Goal: Navigation & Orientation: Go to known website

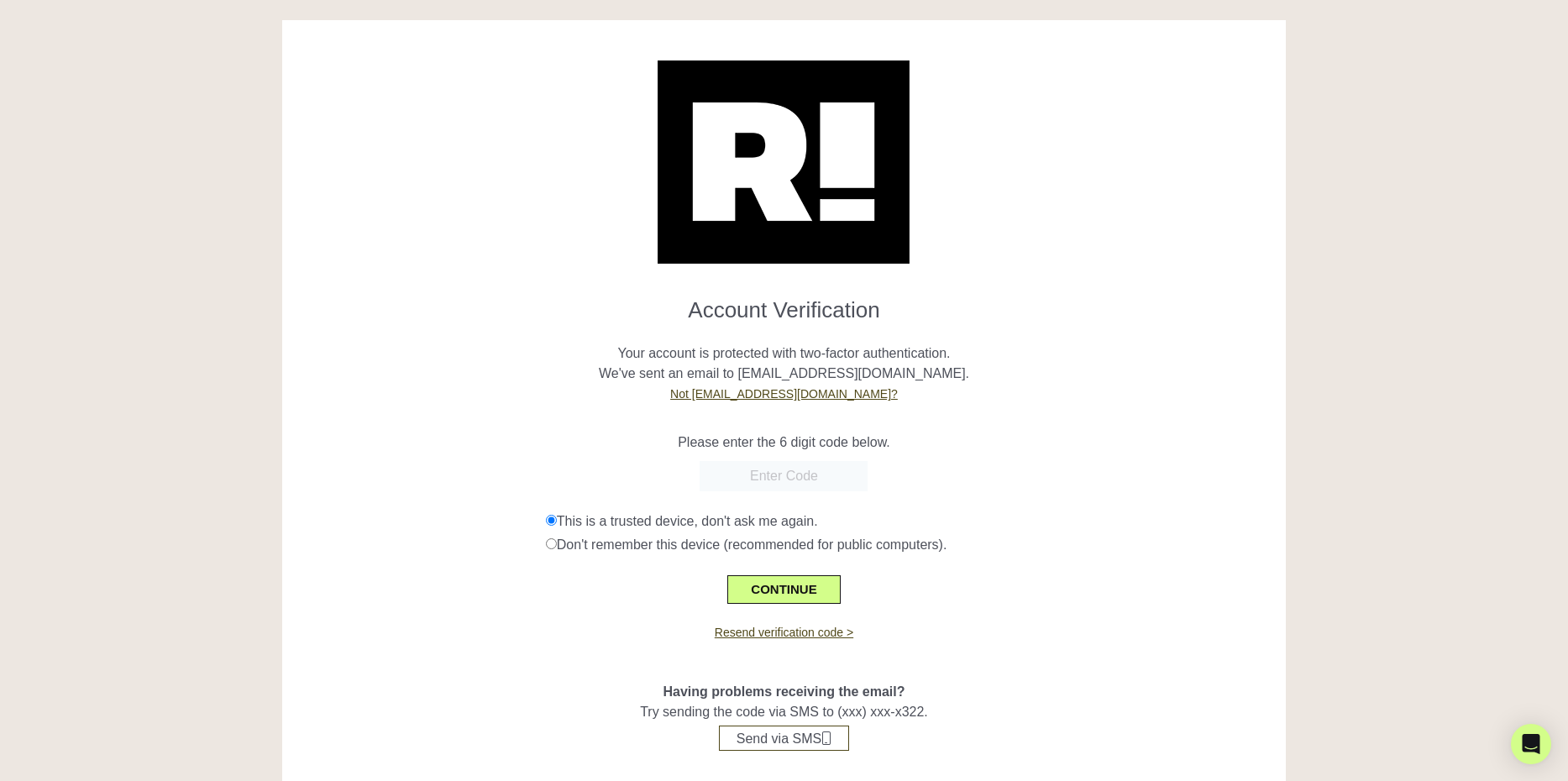
click at [971, 450] on p "Please enter the 6 digit code below." at bounding box center [784, 443] width 979 height 21
click at [815, 635] on link "Resend verification code >" at bounding box center [784, 632] width 139 height 14
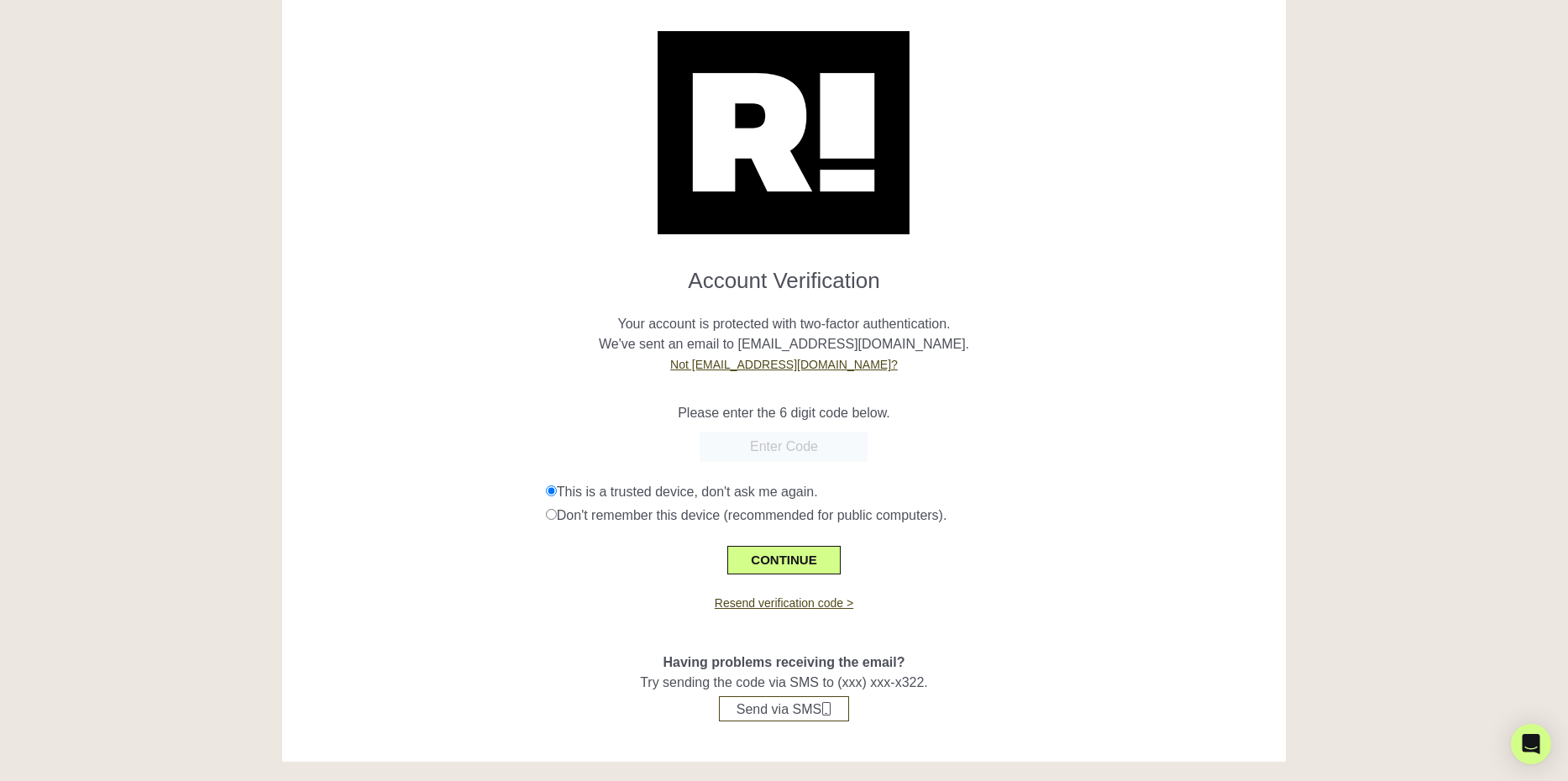
scroll to position [35, 0]
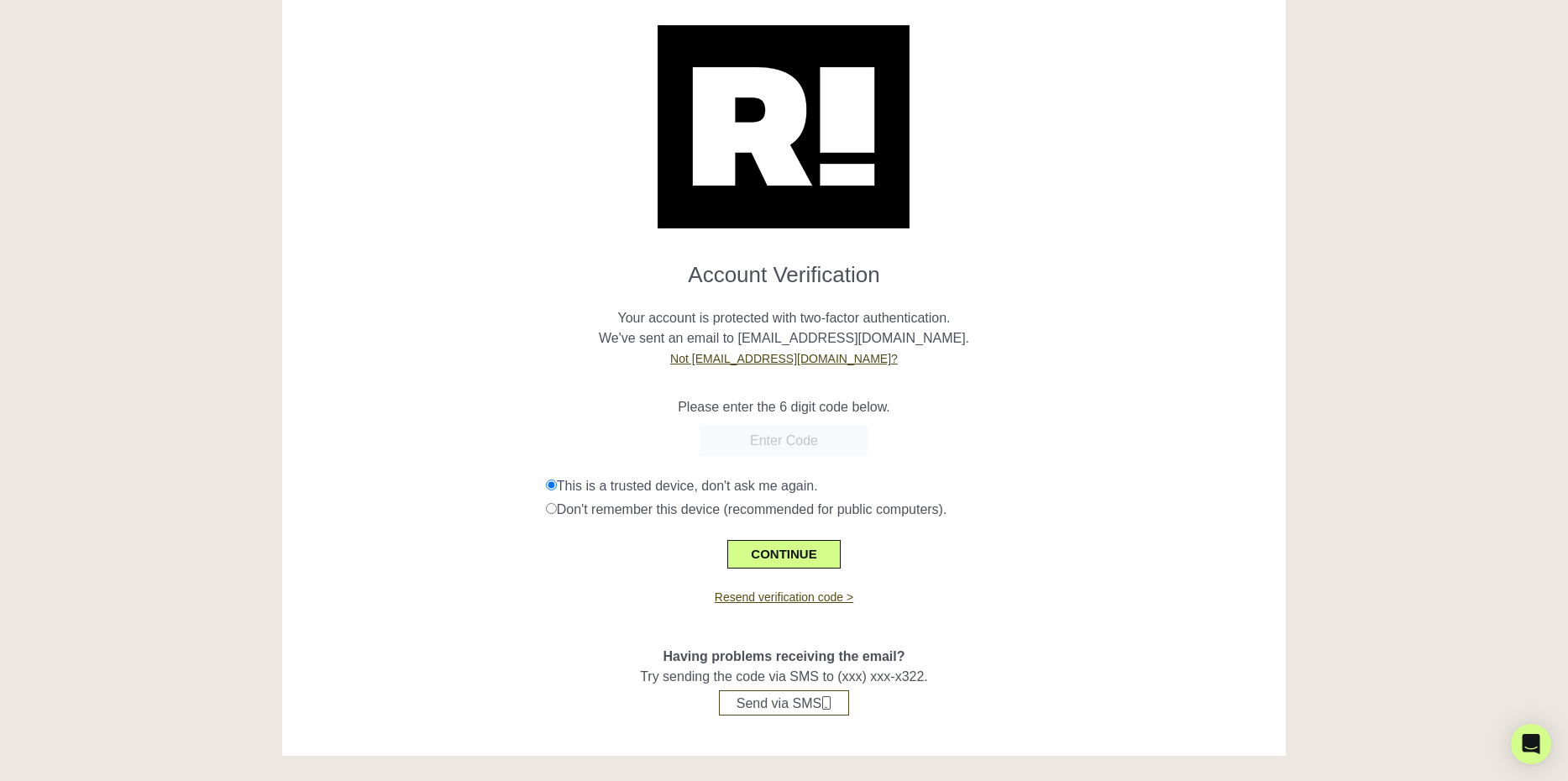
click at [803, 596] on link "Resend verification code >" at bounding box center [784, 597] width 139 height 14
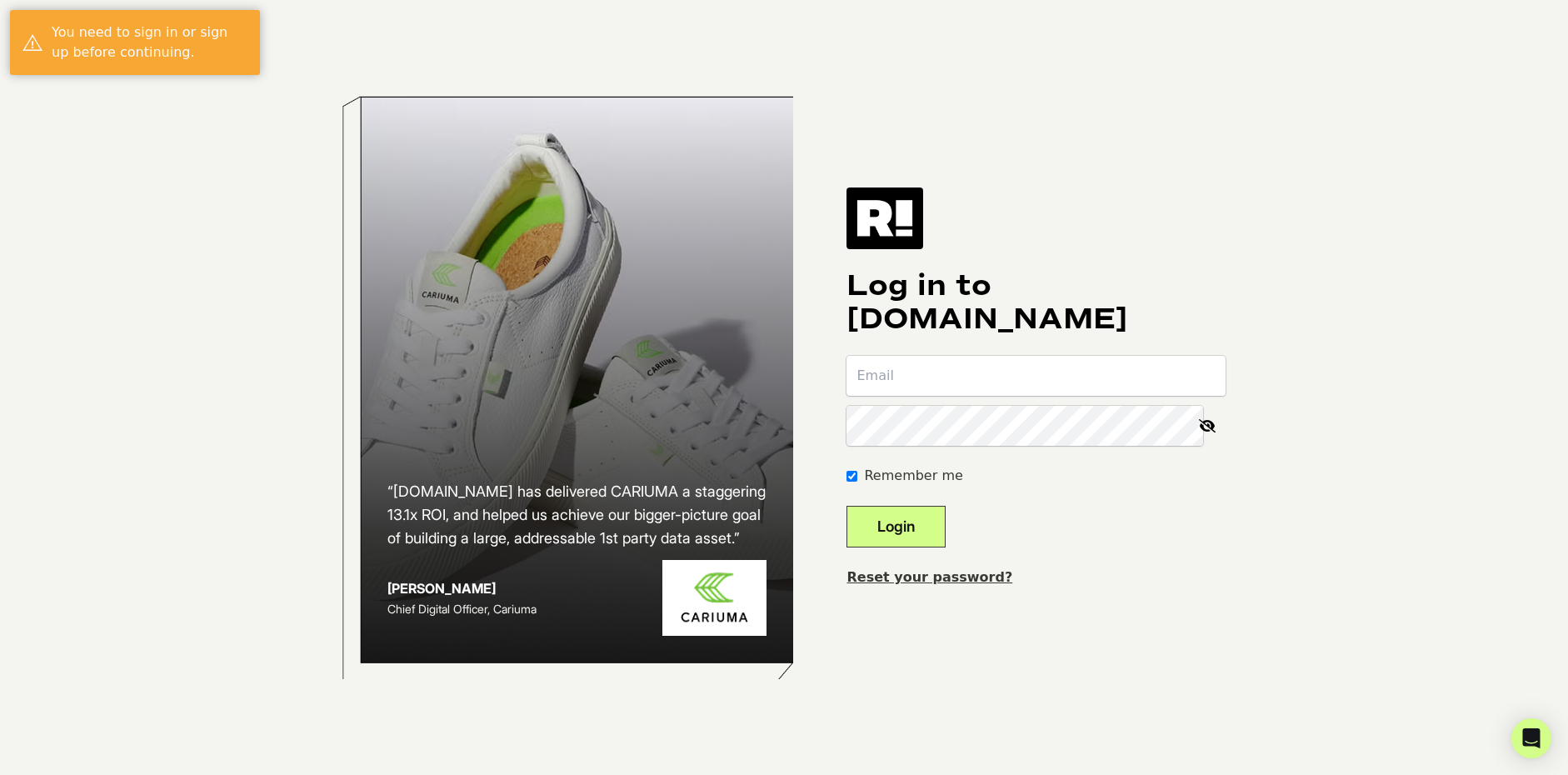
type input "[EMAIL_ADDRESS][DOMAIN_NAME]"
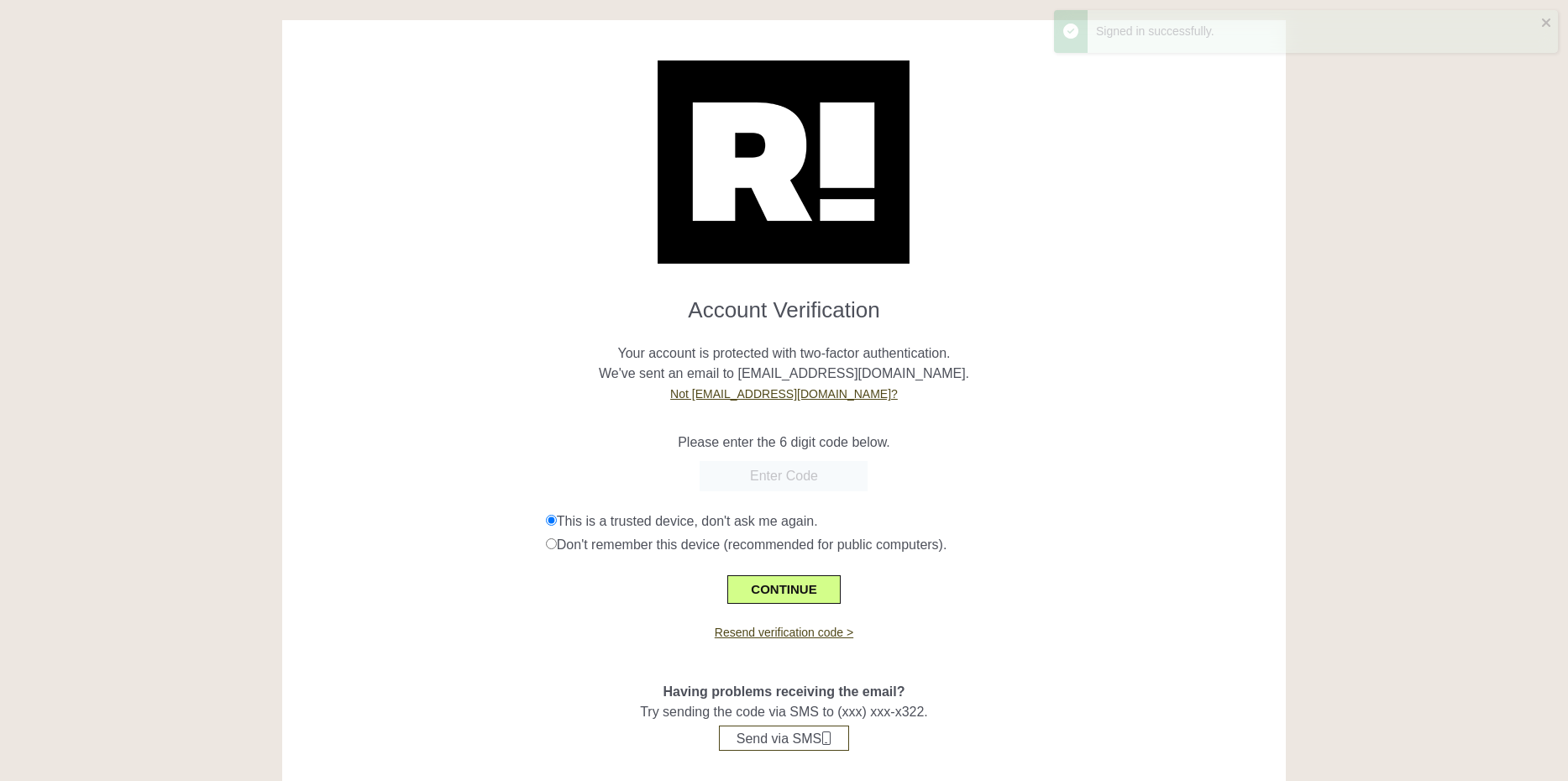
click at [961, 525] on div "This is a trusted device, don't ask me again." at bounding box center [910, 521] width 727 height 21
